Goal: Transaction & Acquisition: Purchase product/service

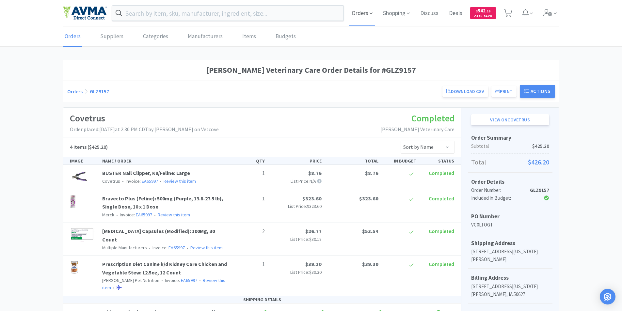
click at [357, 12] on span "Orders" at bounding box center [362, 13] width 26 height 26
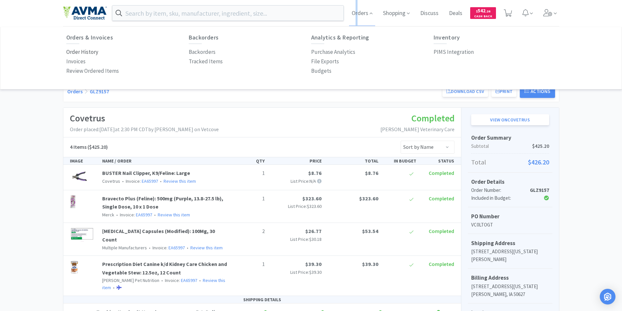
drag, startPoint x: 74, startPoint y: 52, endPoint x: 84, endPoint y: 55, distance: 10.3
click at [74, 52] on p "Order History" at bounding box center [82, 52] width 32 height 9
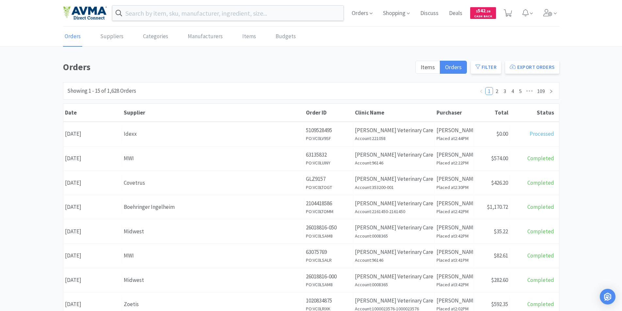
click at [85, 133] on div "Date August 13th, 2025" at bounding box center [92, 134] width 59 height 17
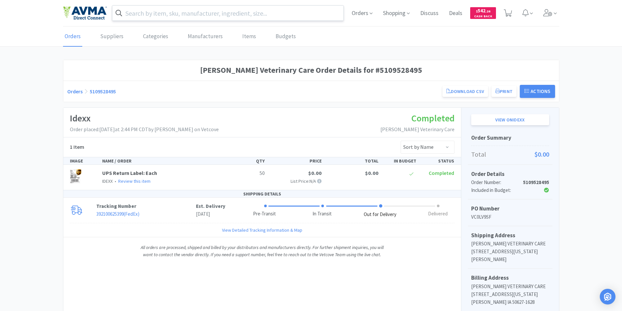
click at [159, 17] on input "text" at bounding box center [227, 13] width 231 height 15
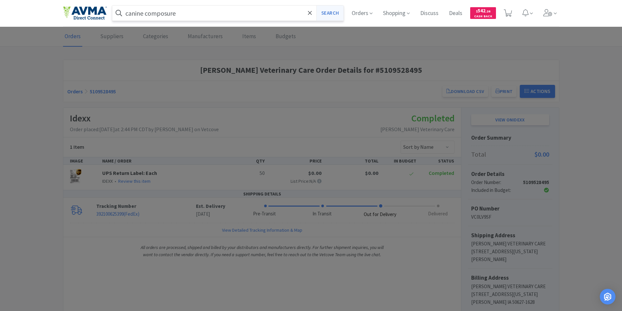
type input "canine composure"
click at [324, 13] on button "Search" at bounding box center [329, 13] width 27 height 15
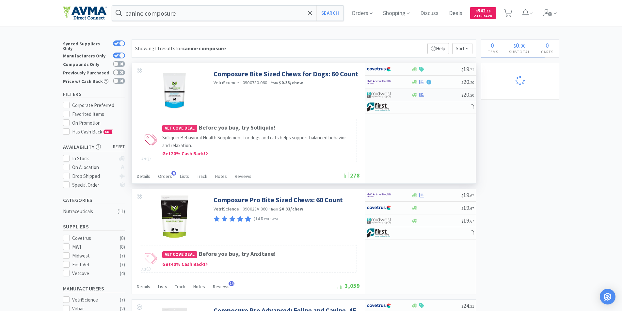
click at [380, 97] on img at bounding box center [378, 95] width 24 height 10
select select "1"
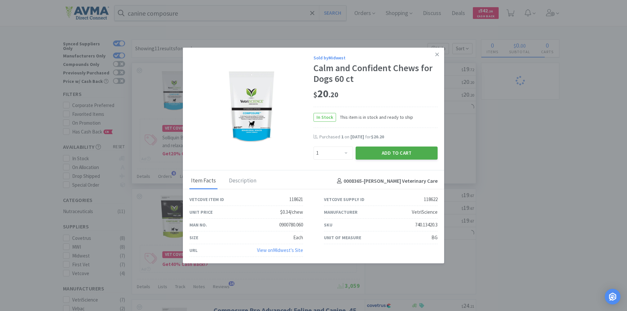
click at [390, 149] on button "Add to Cart" at bounding box center [396, 153] width 82 height 13
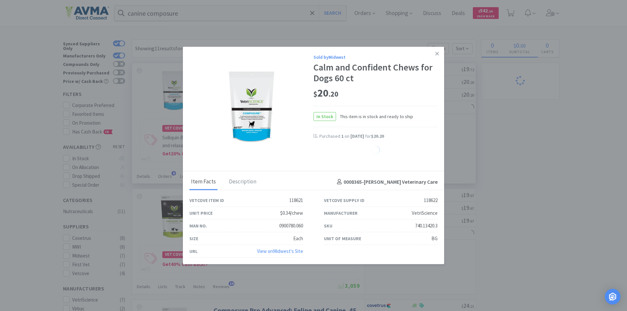
select select "1"
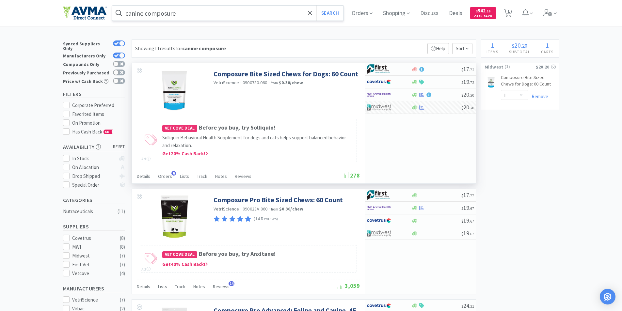
click at [182, 13] on input "canine composure" at bounding box center [227, 13] width 231 height 15
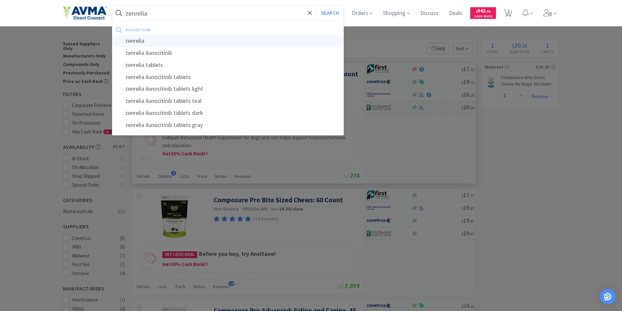
type input "zenrelia"
click at [139, 39] on div "zenrelia" at bounding box center [227, 41] width 231 height 12
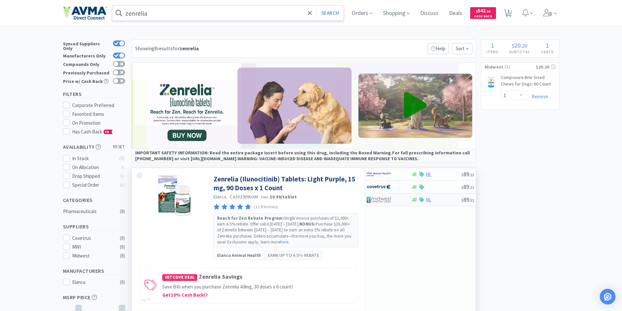
click at [380, 198] on img at bounding box center [378, 200] width 24 height 10
select select "1"
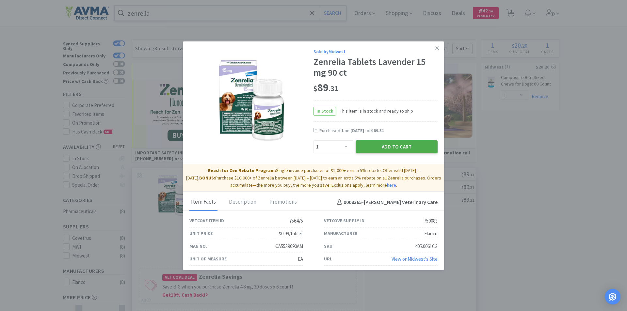
click at [386, 146] on button "Add to Cart" at bounding box center [396, 146] width 82 height 13
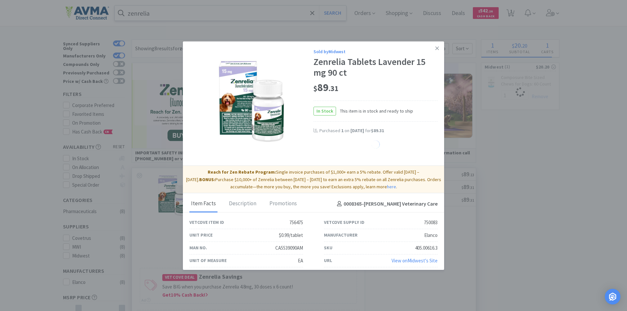
select select "1"
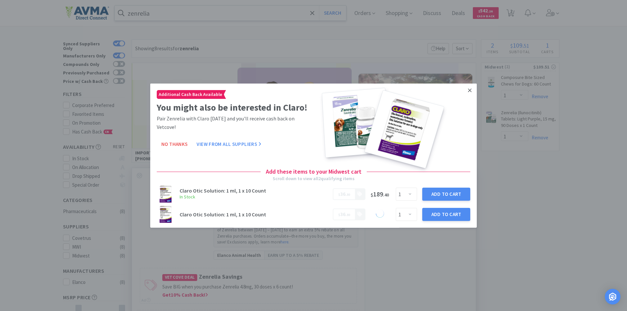
click at [468, 90] on icon at bounding box center [470, 90] width 4 height 4
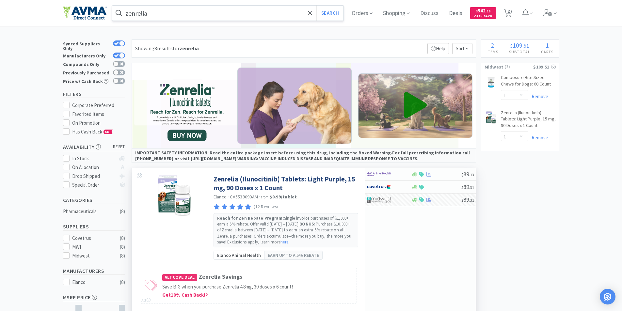
click at [163, 15] on input "zenrelia" at bounding box center [227, 13] width 231 height 15
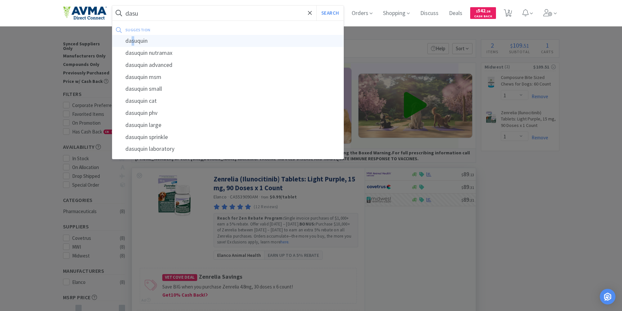
click at [135, 40] on div "dasuquin" at bounding box center [227, 41] width 231 height 12
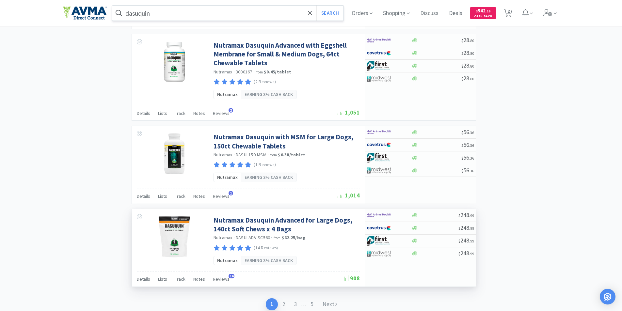
scroll to position [1071, 0]
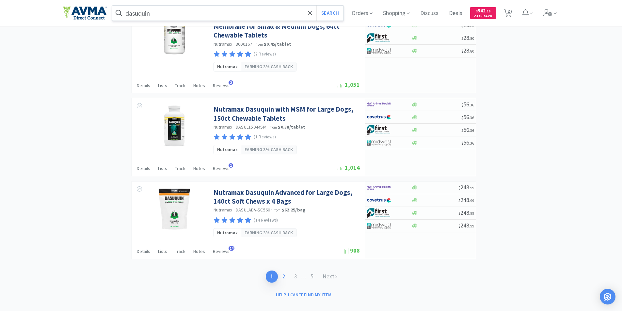
click at [283, 271] on link "2" at bounding box center [284, 277] width 12 height 12
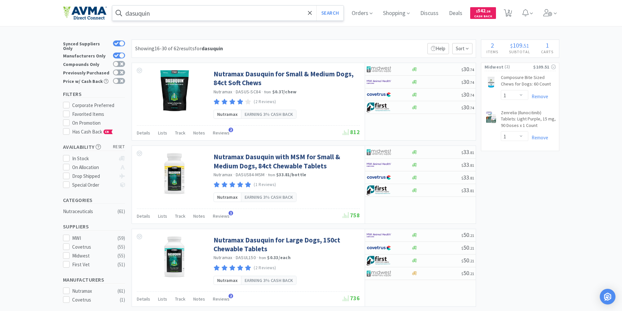
click at [179, 14] on input "dasuquin" at bounding box center [227, 13] width 231 height 15
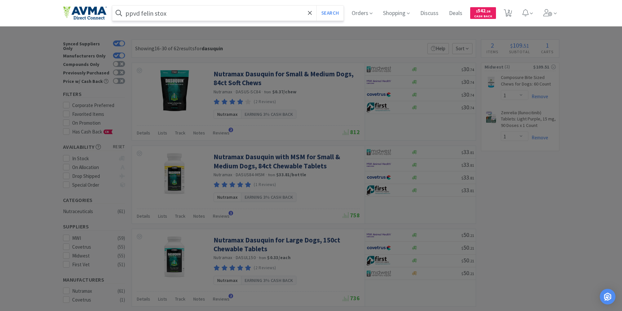
type input "ppvd felin stox"
click at [316, 6] on button "Search" at bounding box center [329, 13] width 27 height 15
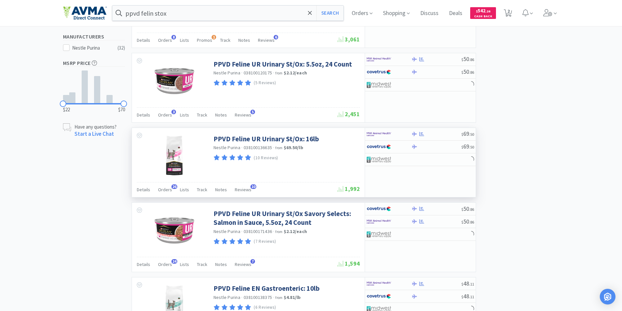
scroll to position [294, 0]
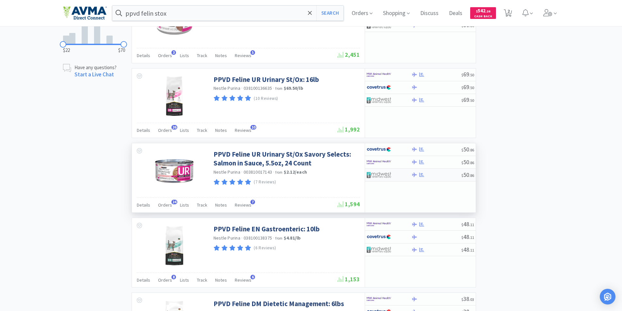
click at [377, 173] on img at bounding box center [378, 175] width 24 height 10
select select "1"
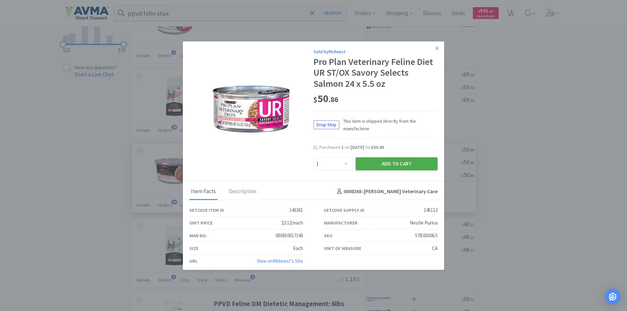
click at [380, 162] on button "Add to Cart" at bounding box center [396, 163] width 82 height 13
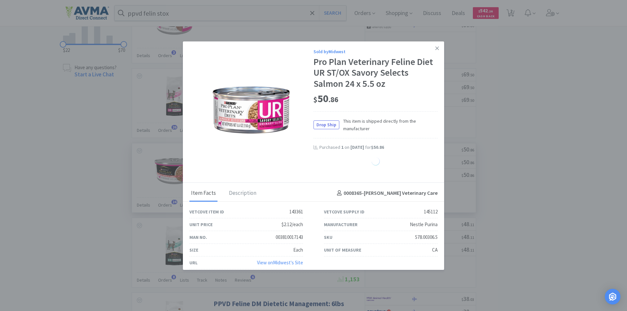
select select "1"
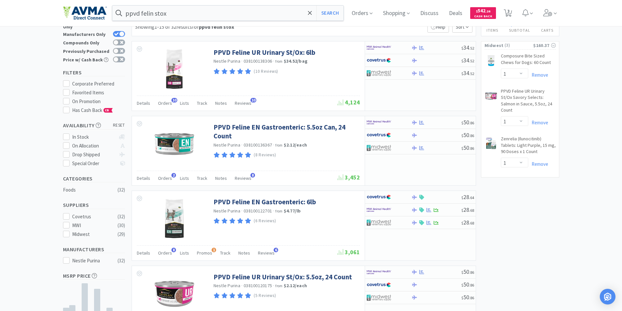
scroll to position [0, 0]
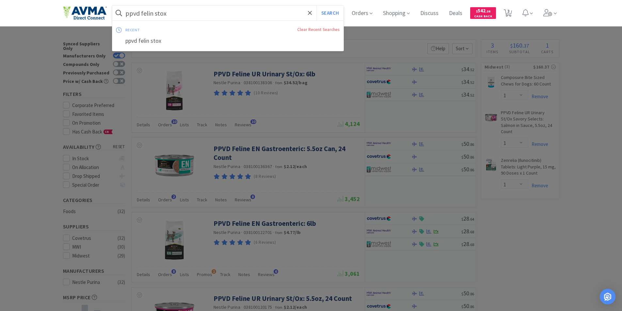
click at [178, 12] on input "ppvd felin stox" at bounding box center [227, 13] width 231 height 15
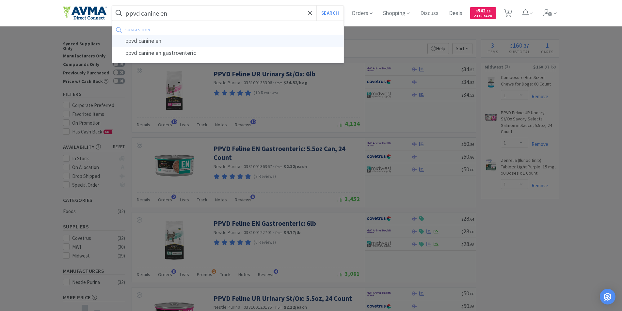
type input "ppvd canine en"
click at [147, 41] on div "ppvd canine en" at bounding box center [227, 41] width 231 height 12
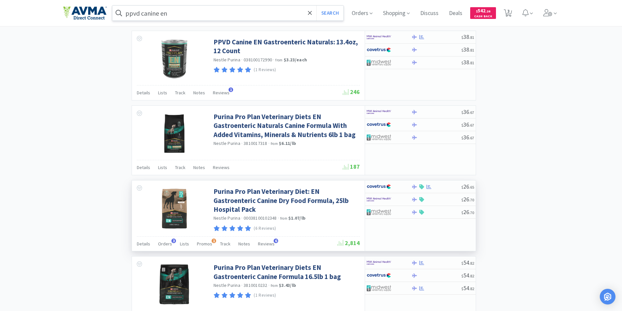
scroll to position [489, 0]
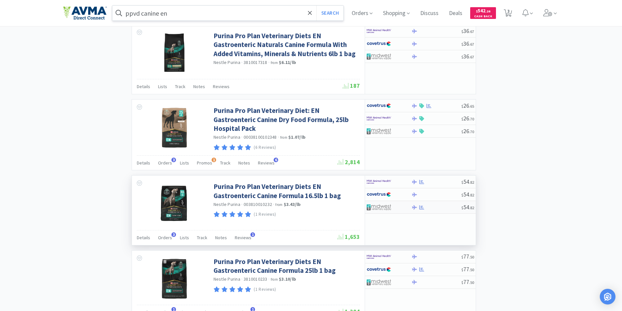
click at [382, 207] on img at bounding box center [378, 207] width 24 height 10
select select "1"
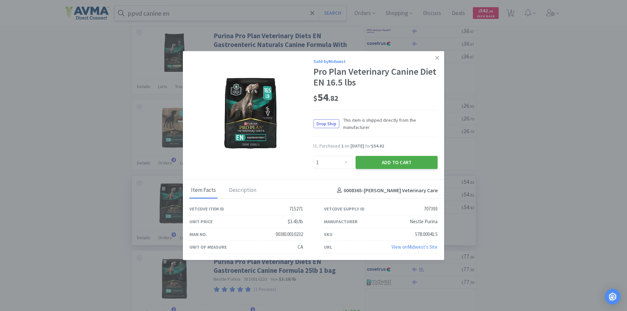
click at [380, 163] on button "Add to Cart" at bounding box center [396, 162] width 82 height 13
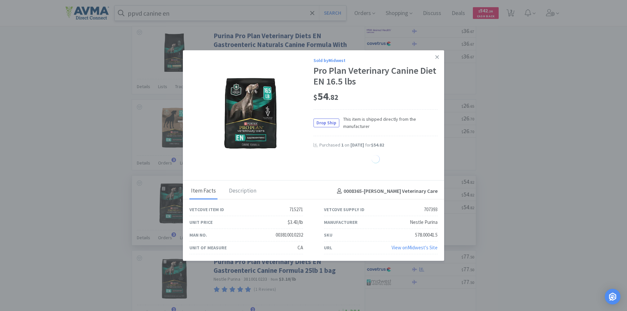
select select "1"
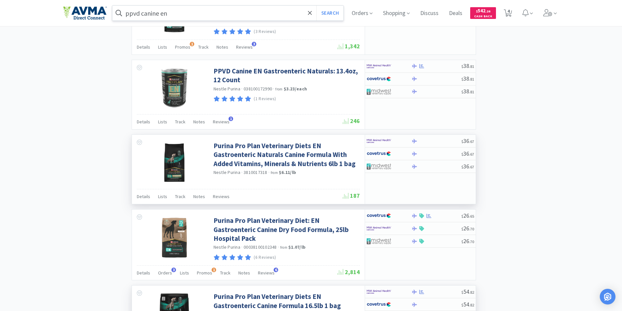
scroll to position [326, 0]
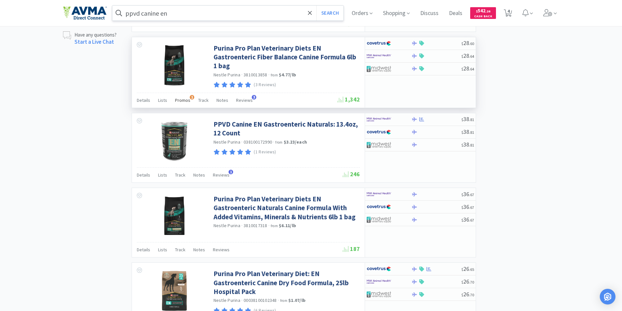
click at [184, 100] on span "Promos" at bounding box center [182, 100] width 15 height 6
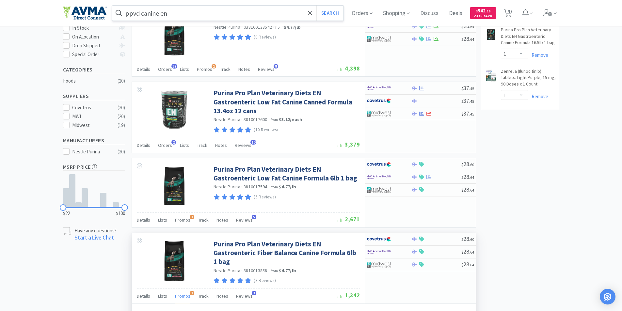
scroll to position [0, 0]
